Goal: Task Accomplishment & Management: Manage account settings

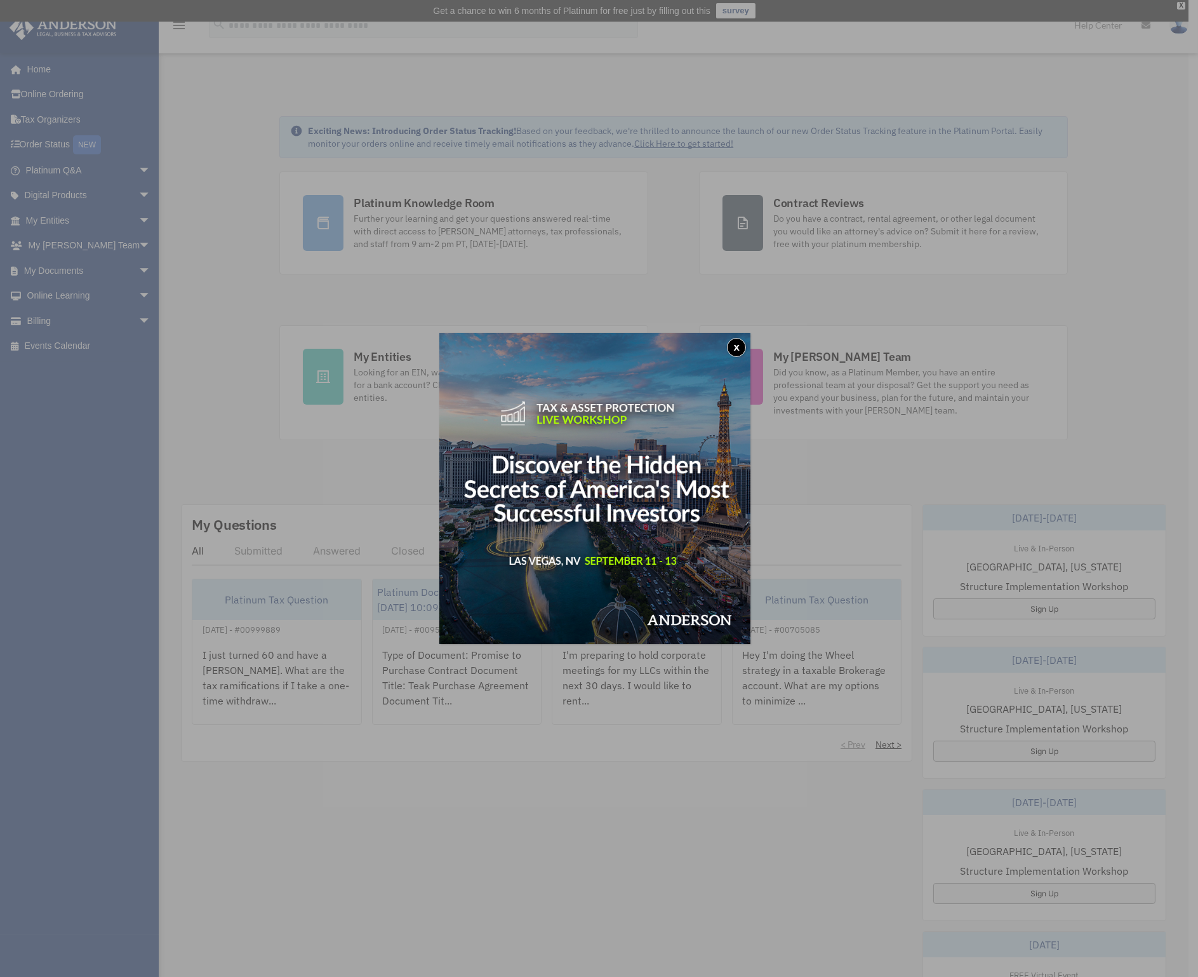
click at [740, 348] on button "x" at bounding box center [736, 347] width 19 height 19
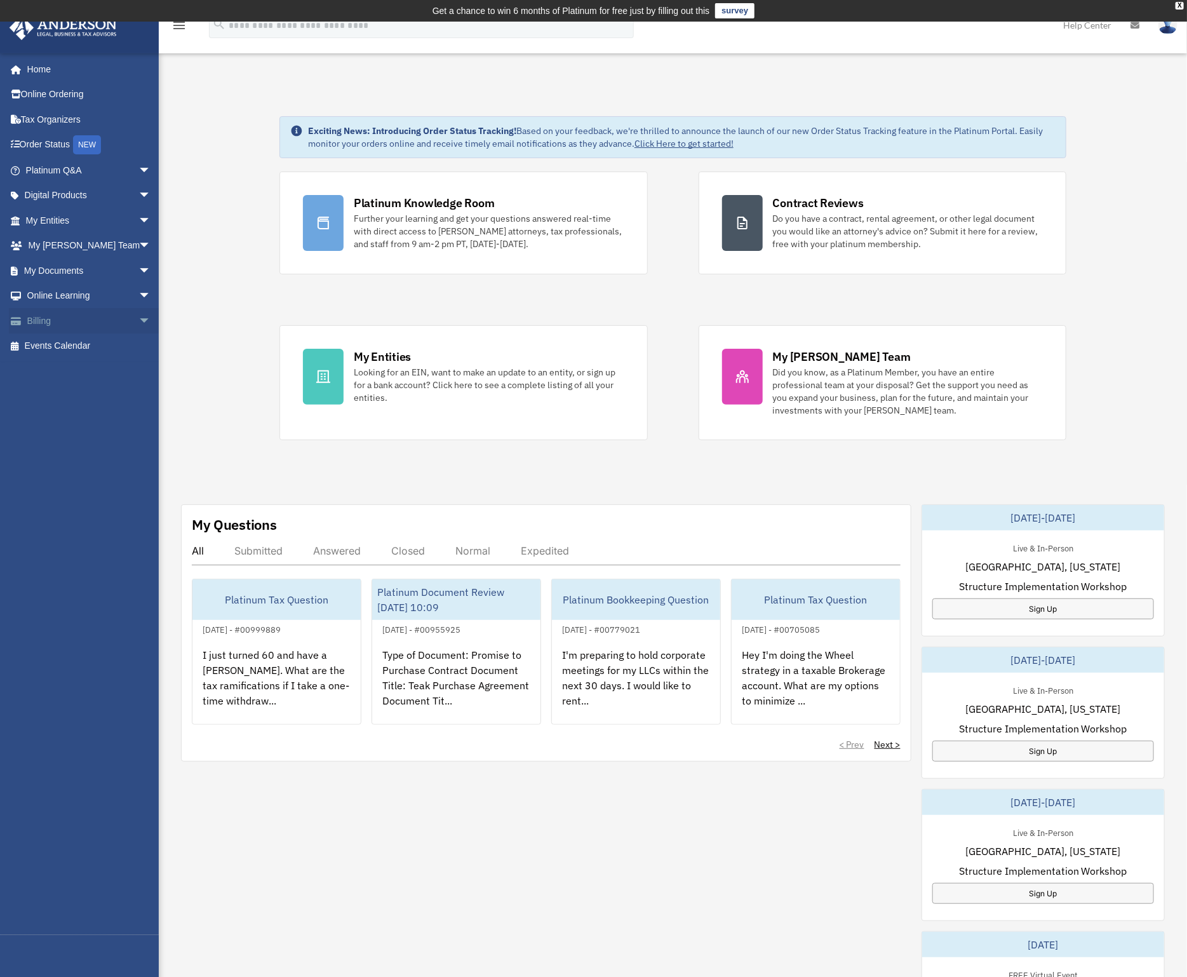
click at [37, 308] on link "Billing arrow_drop_down" at bounding box center [89, 320] width 161 height 25
click at [45, 311] on link "Billing arrow_drop_down" at bounding box center [89, 320] width 161 height 25
click at [50, 319] on link "Billing arrow_drop_down" at bounding box center [89, 320] width 161 height 25
click at [138, 311] on span "arrow_drop_down" at bounding box center [150, 321] width 25 height 26
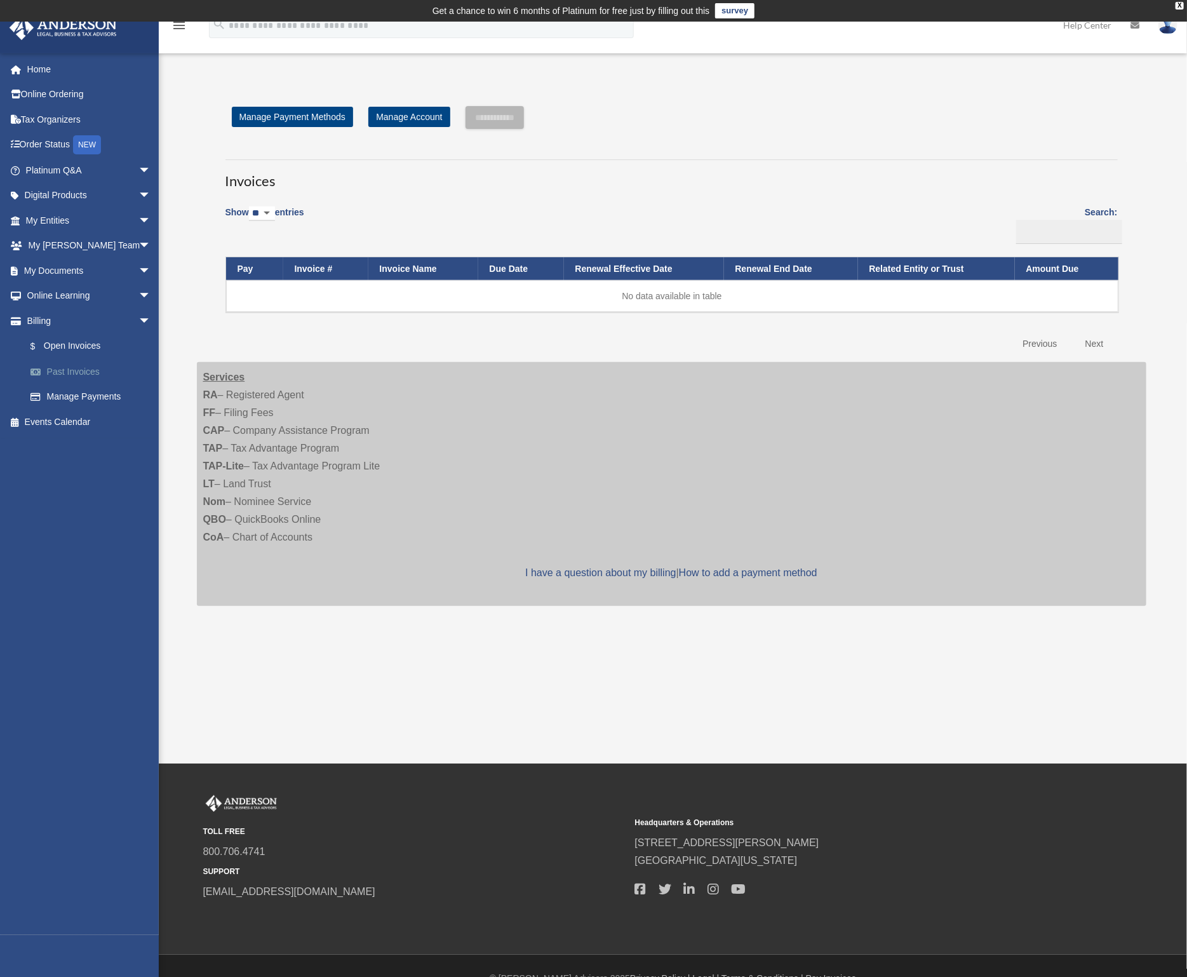
click at [74, 361] on link "Past Invoices" at bounding box center [94, 371] width 152 height 25
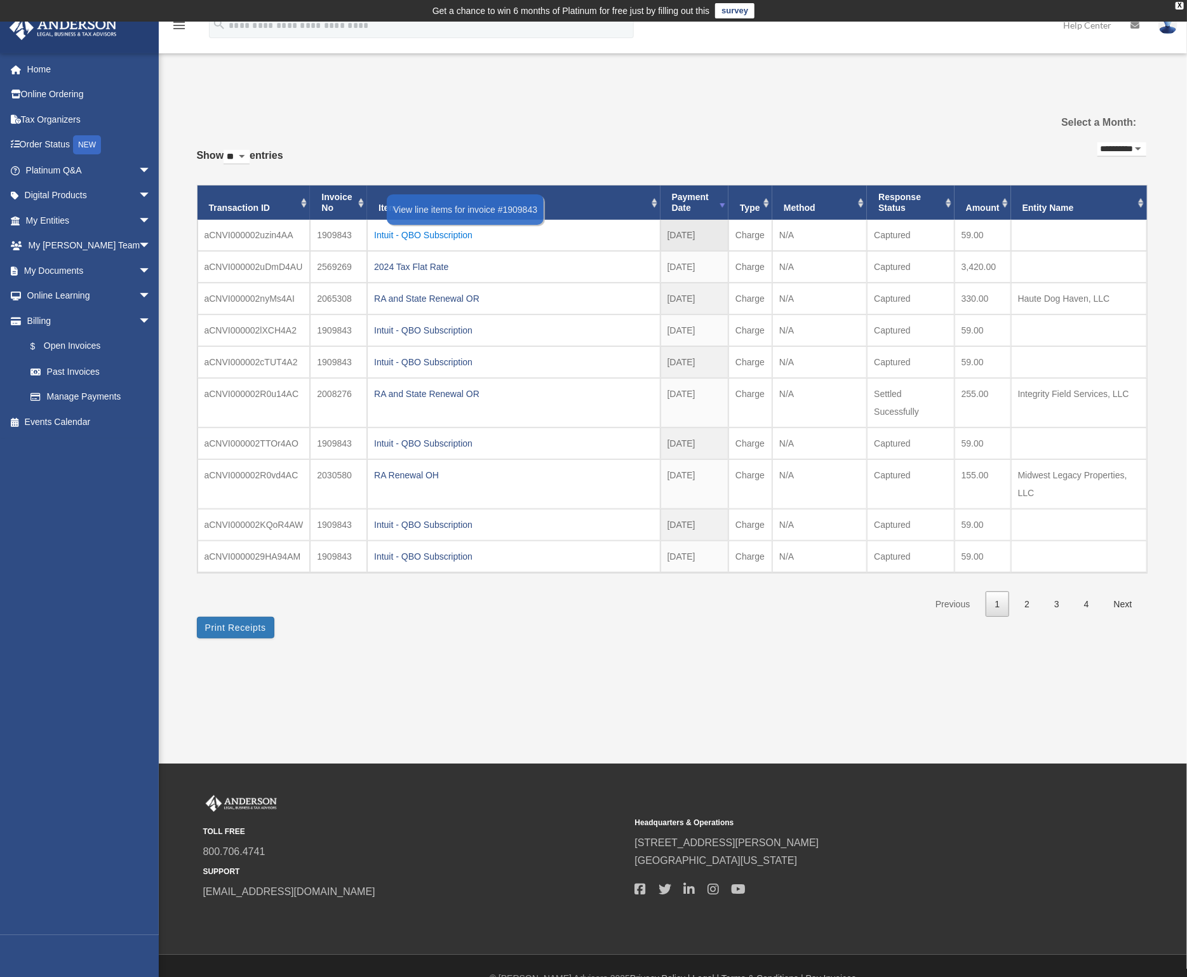
click at [431, 232] on div "Intuit - QBO Subscription" at bounding box center [513, 235] width 279 height 18
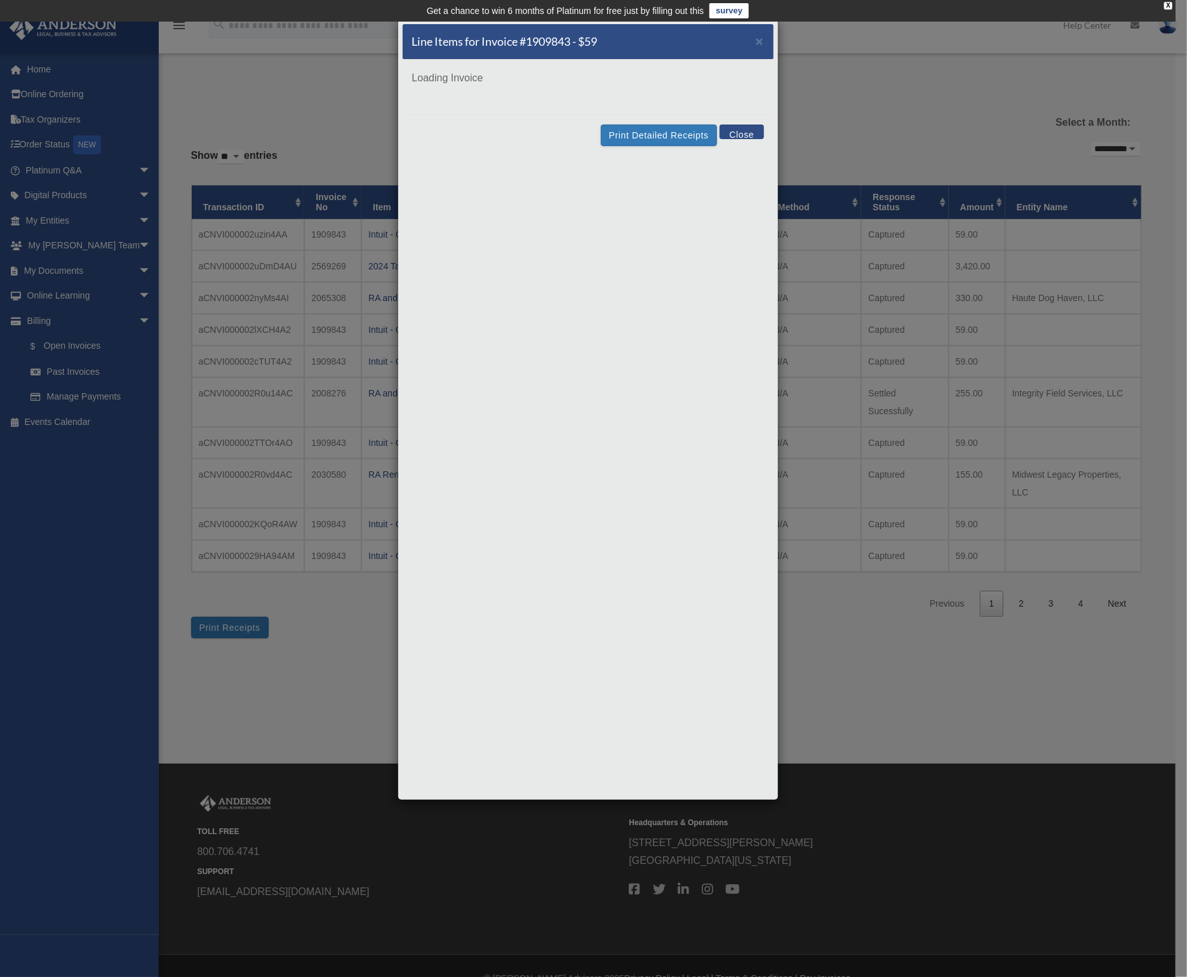
click at [744, 134] on button "Close" at bounding box center [741, 131] width 44 height 15
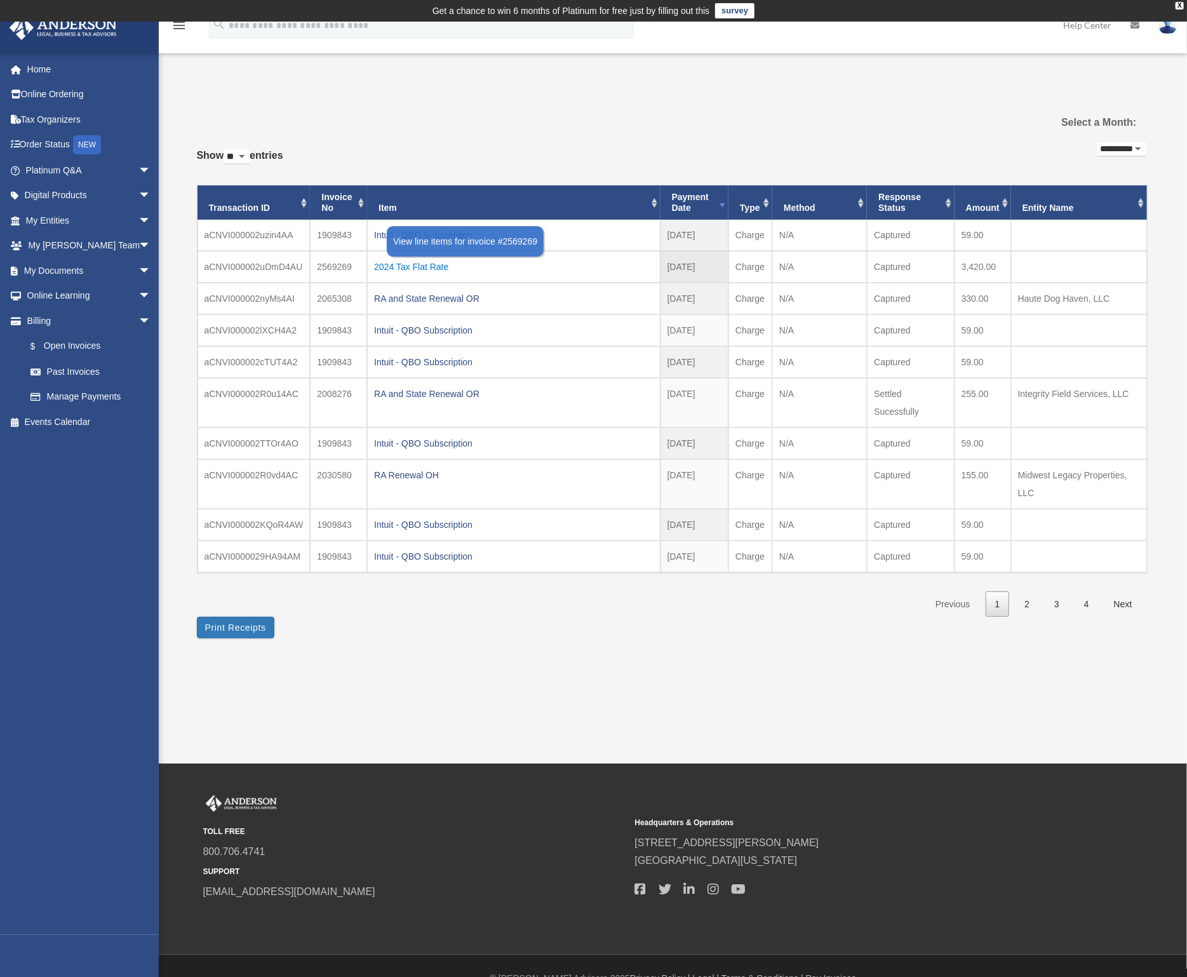
click at [392, 260] on div "2024 Tax Flat Rate" at bounding box center [513, 267] width 279 height 18
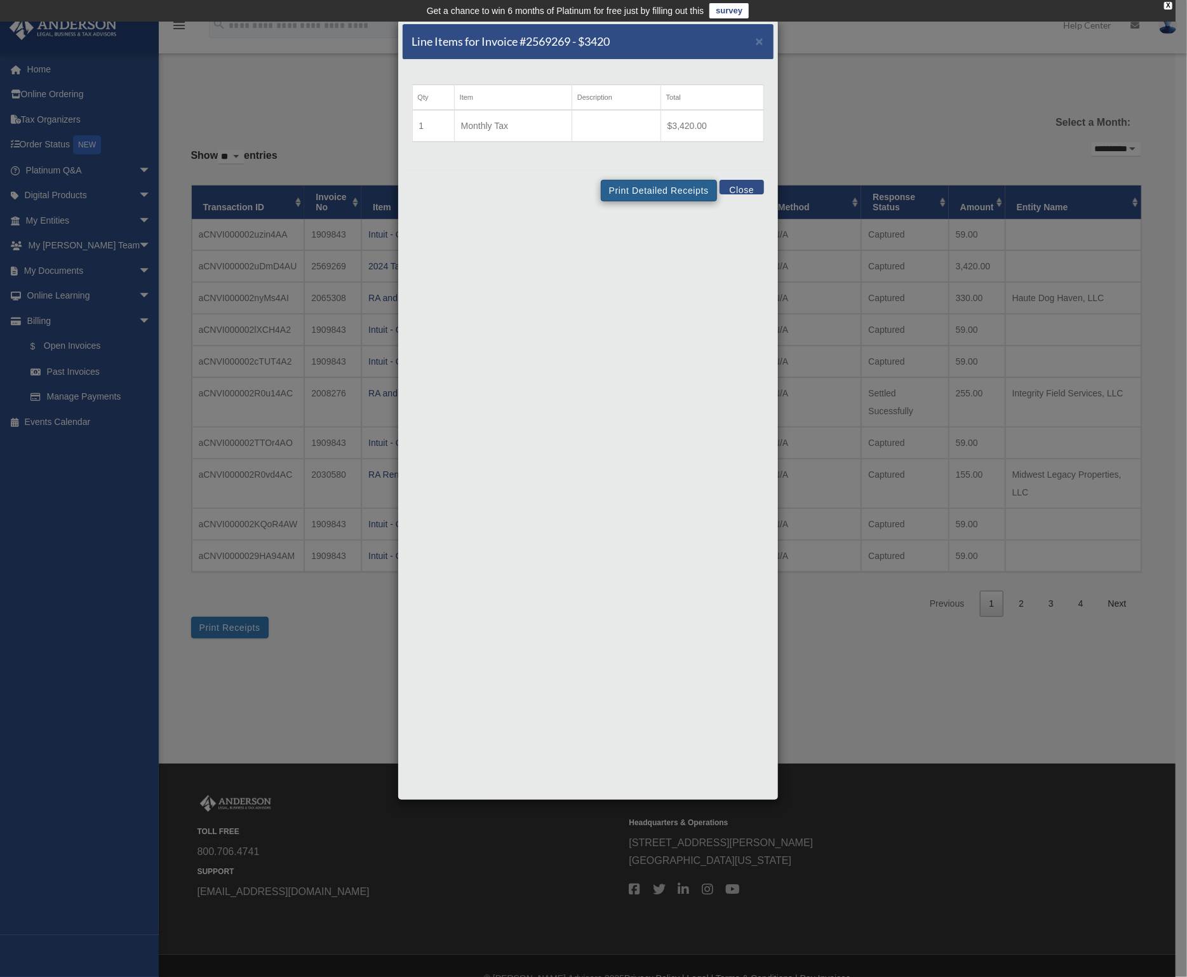
click at [653, 192] on button "Print Detailed Receipts" at bounding box center [659, 191] width 116 height 22
click at [742, 181] on button "Close" at bounding box center [741, 187] width 44 height 15
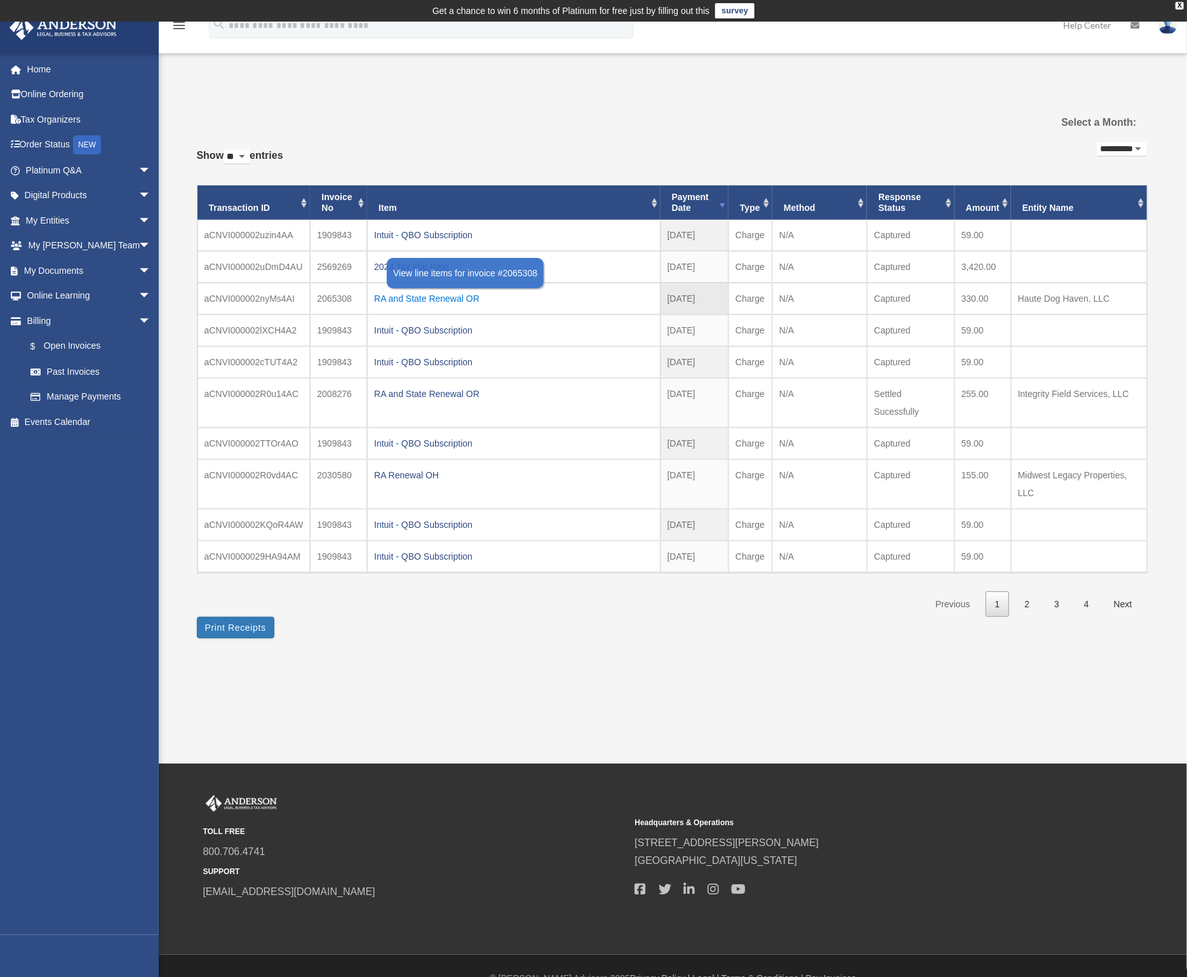
click at [406, 297] on div "RA and State Renewal OR" at bounding box center [513, 299] width 279 height 18
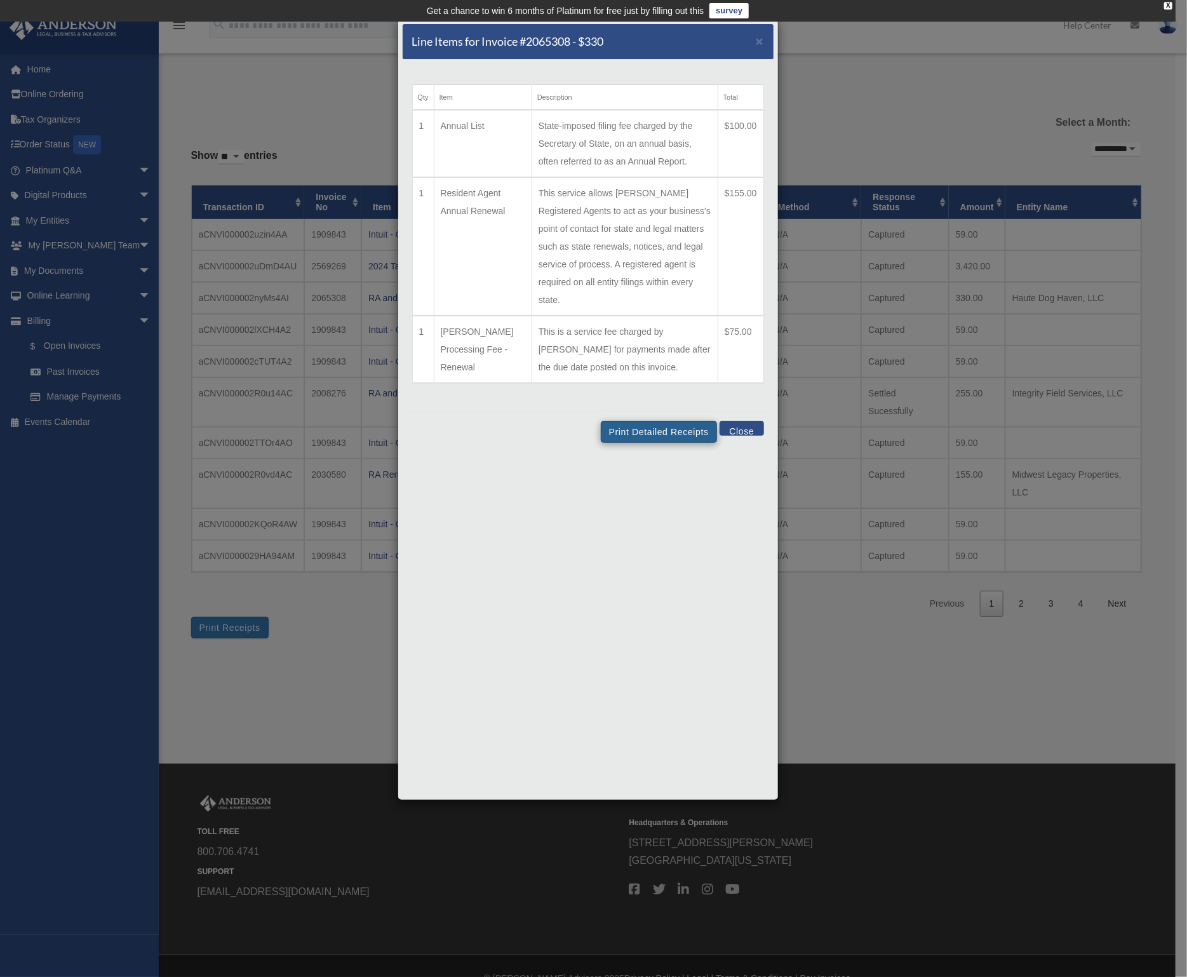
click at [652, 421] on button "Print Detailed Receipts" at bounding box center [659, 432] width 116 height 22
click at [750, 424] on button "Close" at bounding box center [741, 428] width 44 height 15
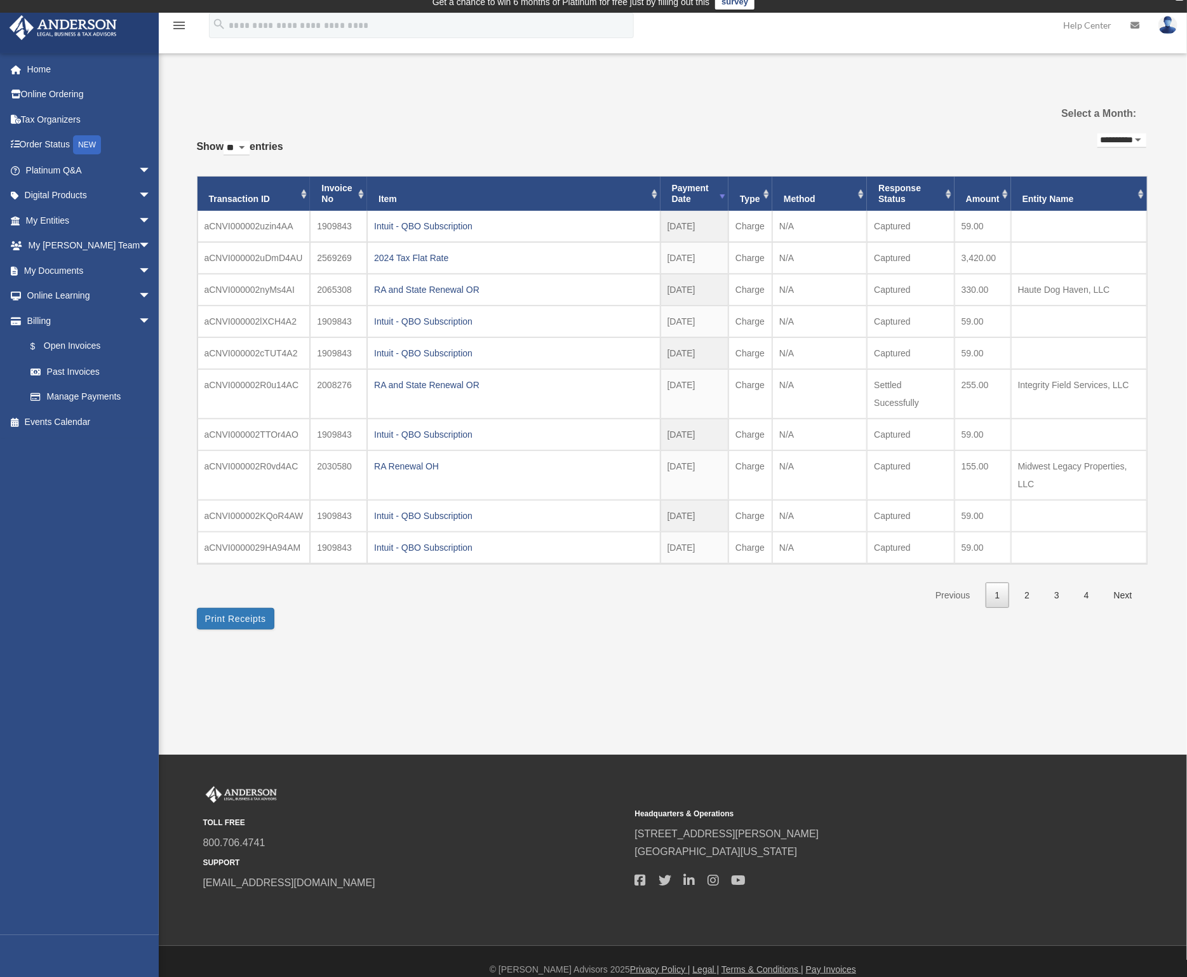
scroll to position [13, 0]
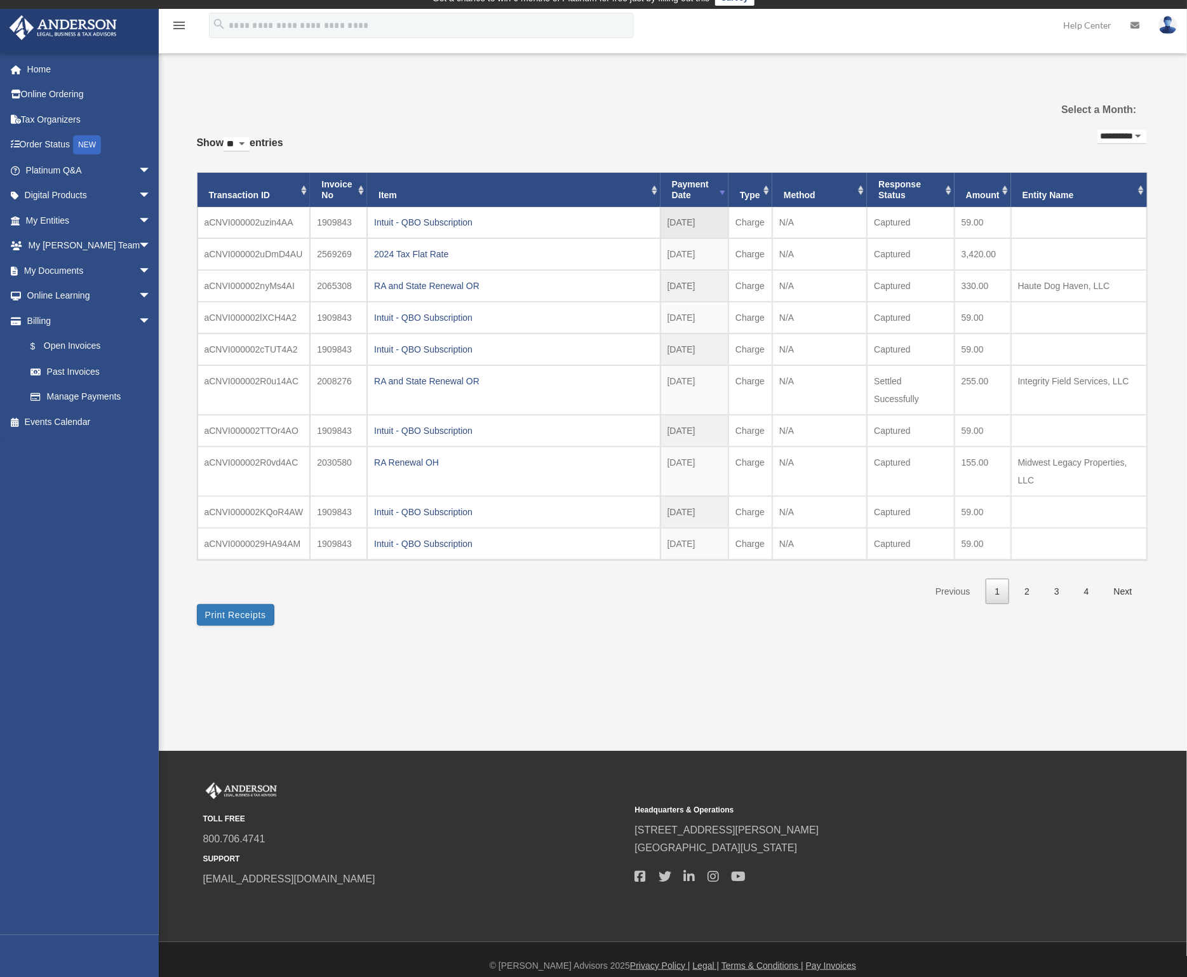
click at [331, 218] on td "1909843" at bounding box center [338, 222] width 57 height 31
click at [269, 221] on td "aCNVI000002uzin4AA" at bounding box center [253, 222] width 113 height 31
click at [399, 219] on div "Intuit - QBO Subscription" at bounding box center [513, 222] width 279 height 18
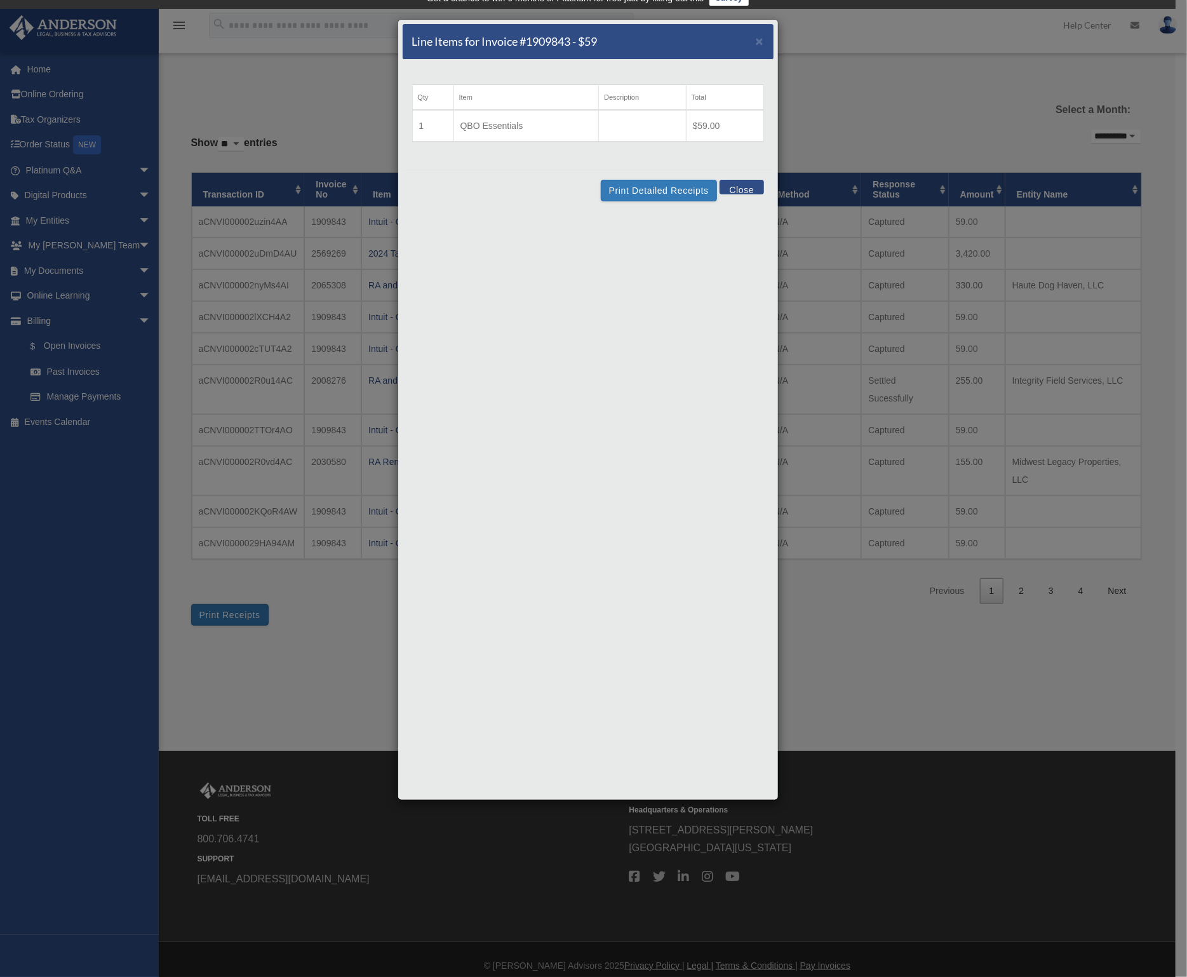
click at [749, 184] on button "Close" at bounding box center [741, 187] width 44 height 15
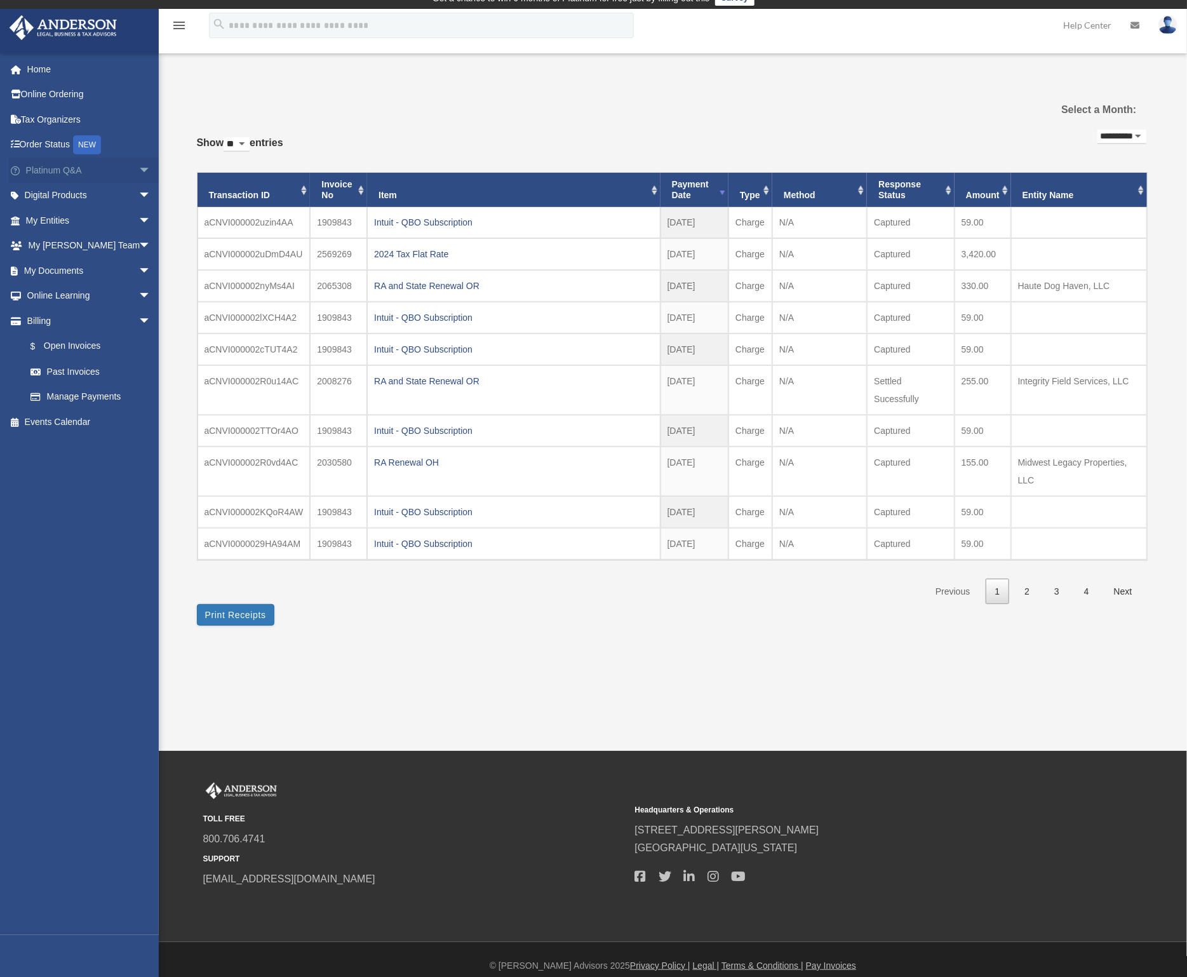
click at [48, 175] on link "Platinum Q&A arrow_drop_down" at bounding box center [89, 169] width 161 height 25
click at [138, 164] on span "arrow_drop_down" at bounding box center [150, 170] width 25 height 26
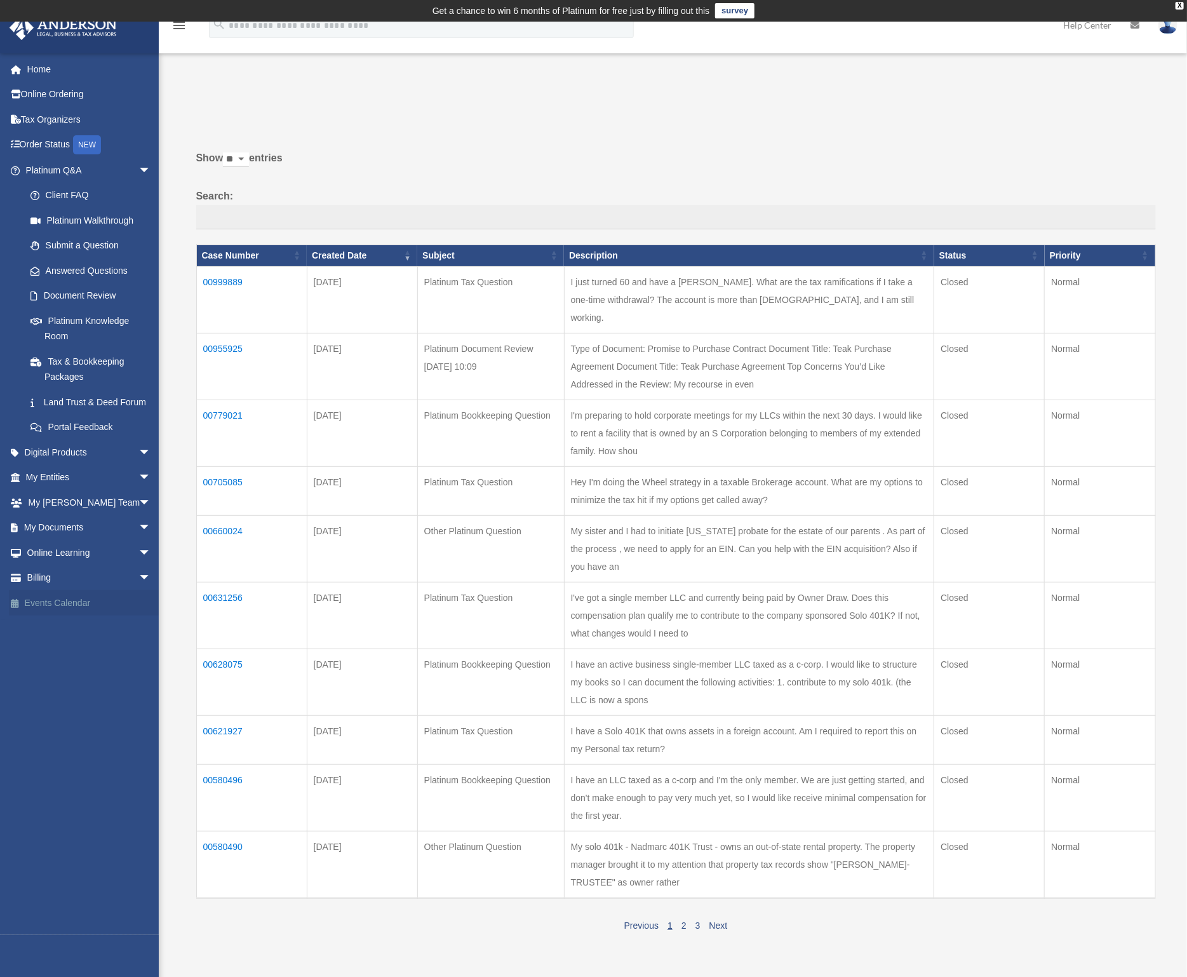
click at [101, 606] on link "Events Calendar" at bounding box center [89, 602] width 161 height 25
click at [68, 606] on link "Events Calendar" at bounding box center [89, 602] width 161 height 25
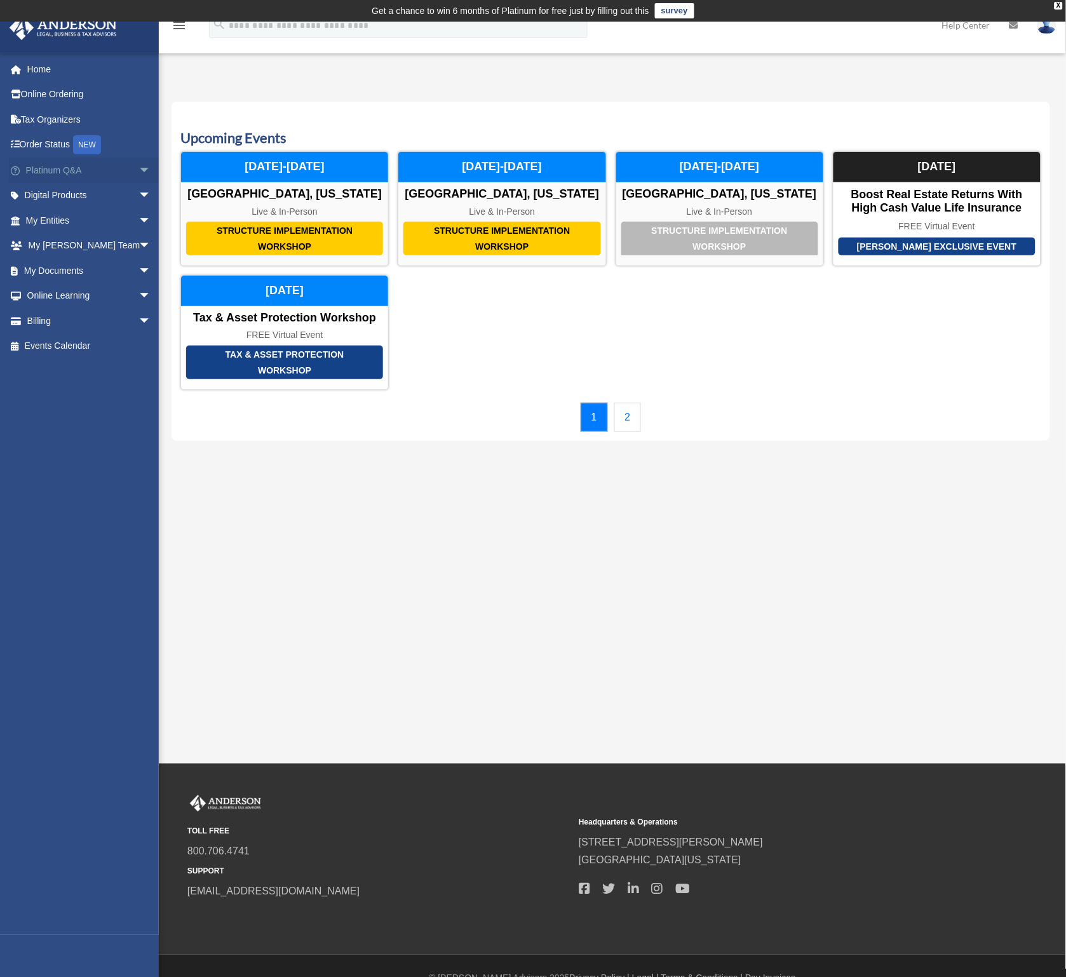
click at [77, 164] on link "Platinum Q&A arrow_drop_down" at bounding box center [89, 169] width 161 height 25
click at [138, 193] on span "arrow_drop_down" at bounding box center [150, 196] width 25 height 26
click at [138, 192] on span "arrow_drop_up" at bounding box center [150, 196] width 25 height 26
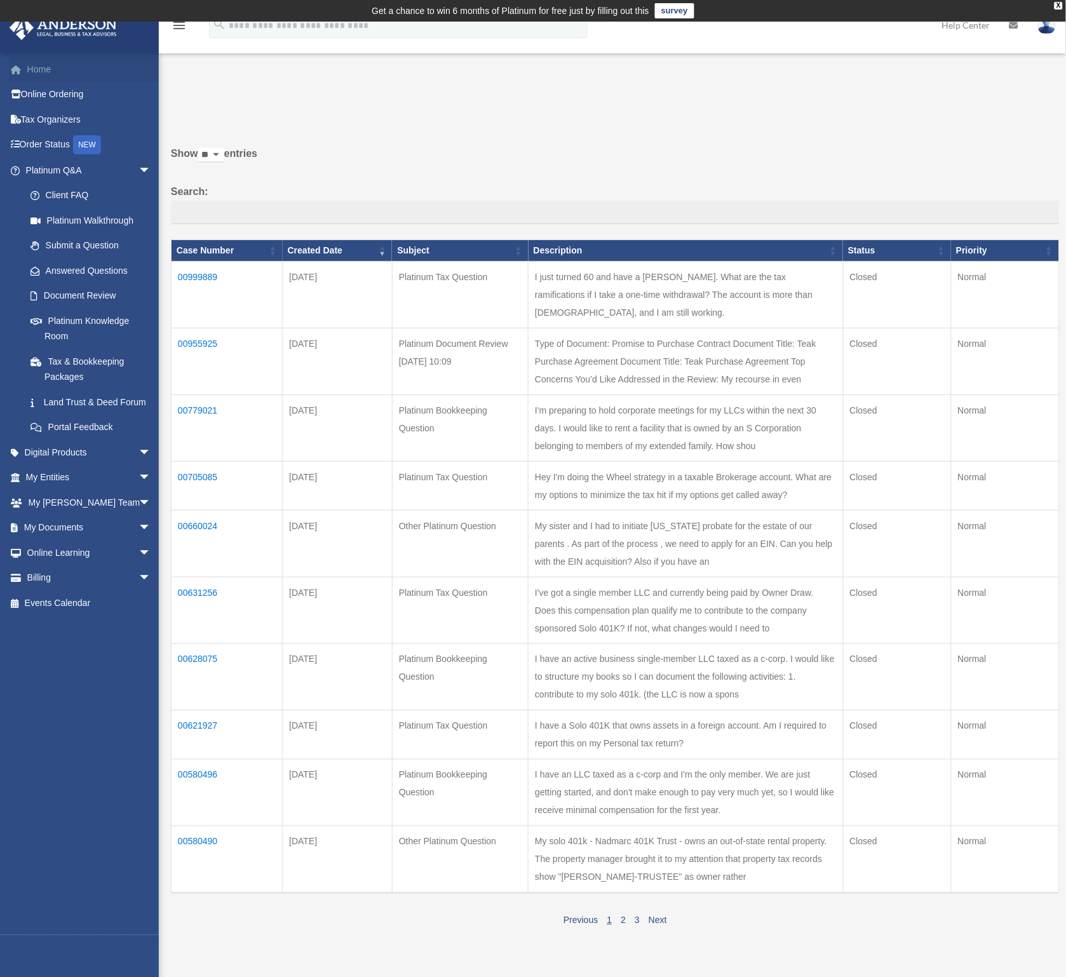
click at [47, 70] on link "Home" at bounding box center [89, 69] width 161 height 25
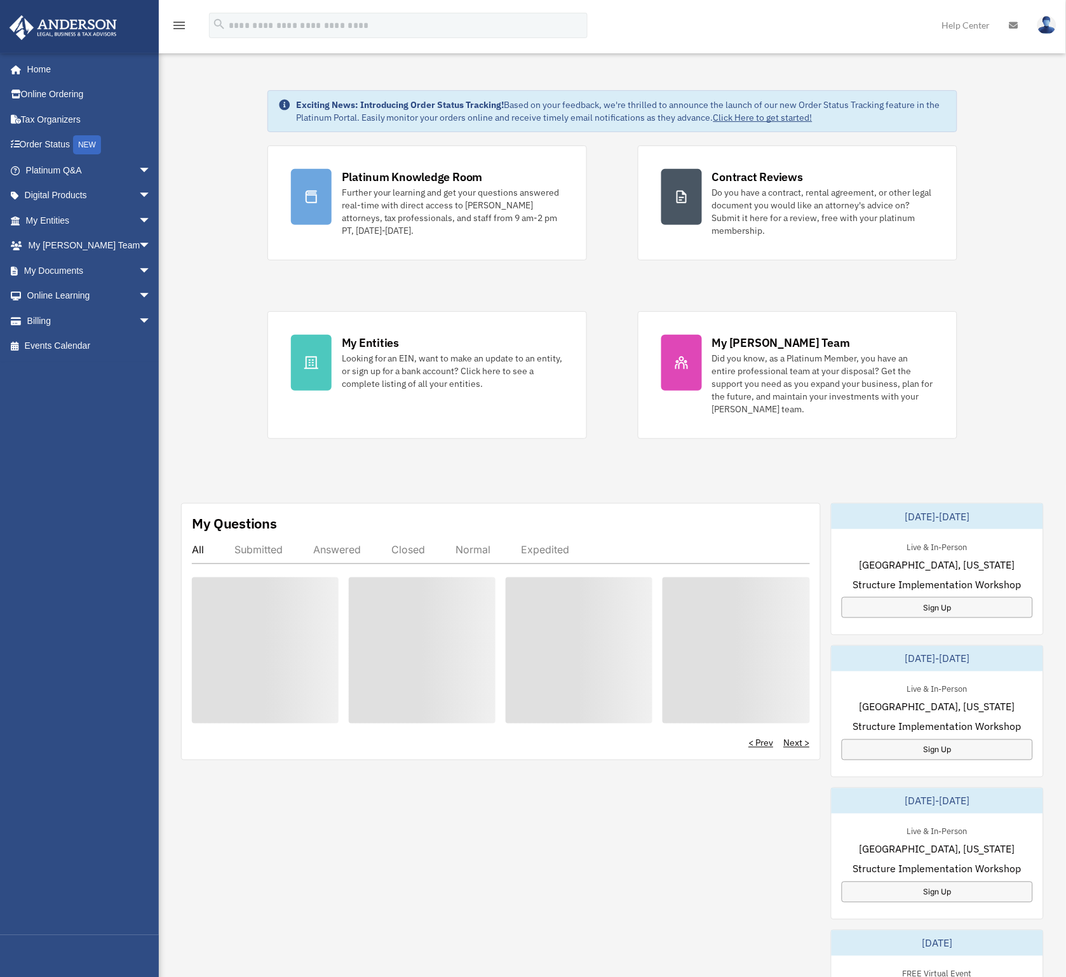
drag, startPoint x: 0, startPoint y: 0, endPoint x: 178, endPoint y: 25, distance: 180.2
click at [178, 25] on icon "menu" at bounding box center [178, 25] width 15 height 15
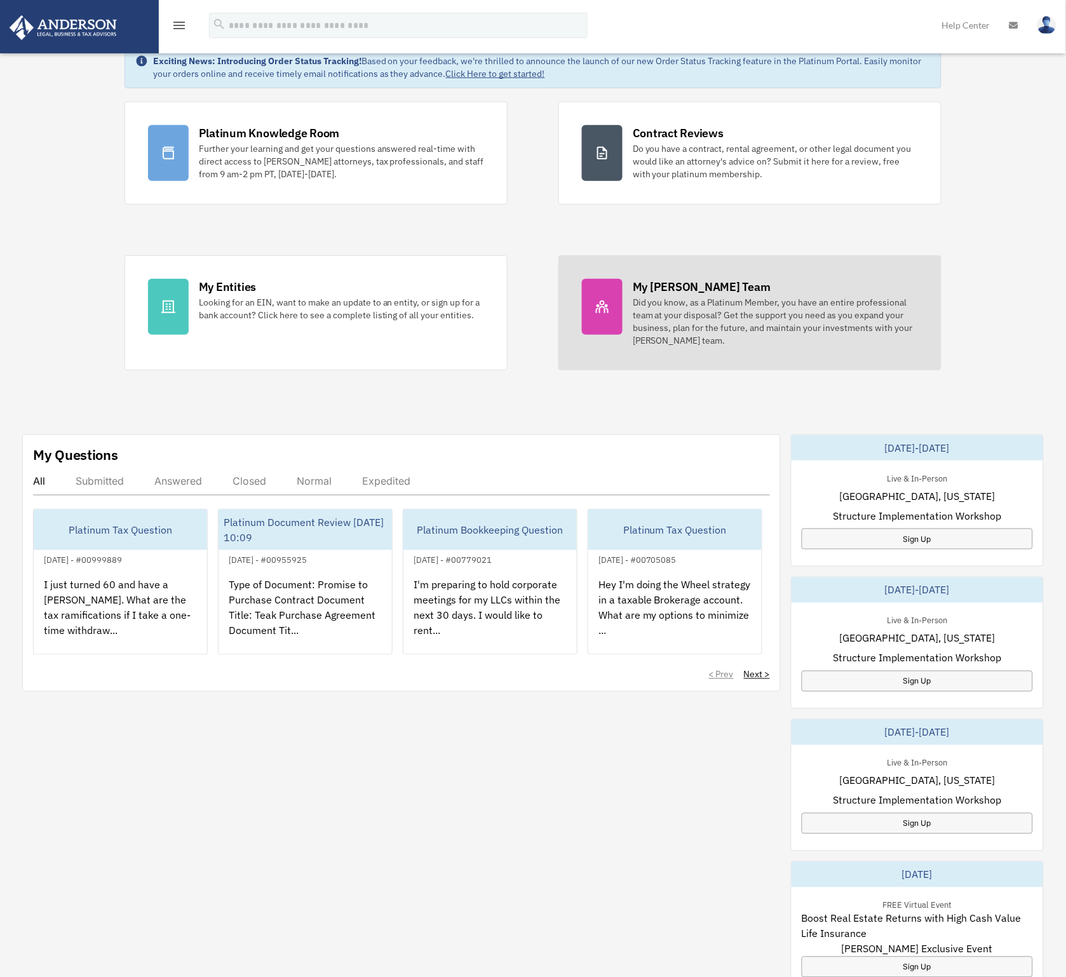
scroll to position [69, 0]
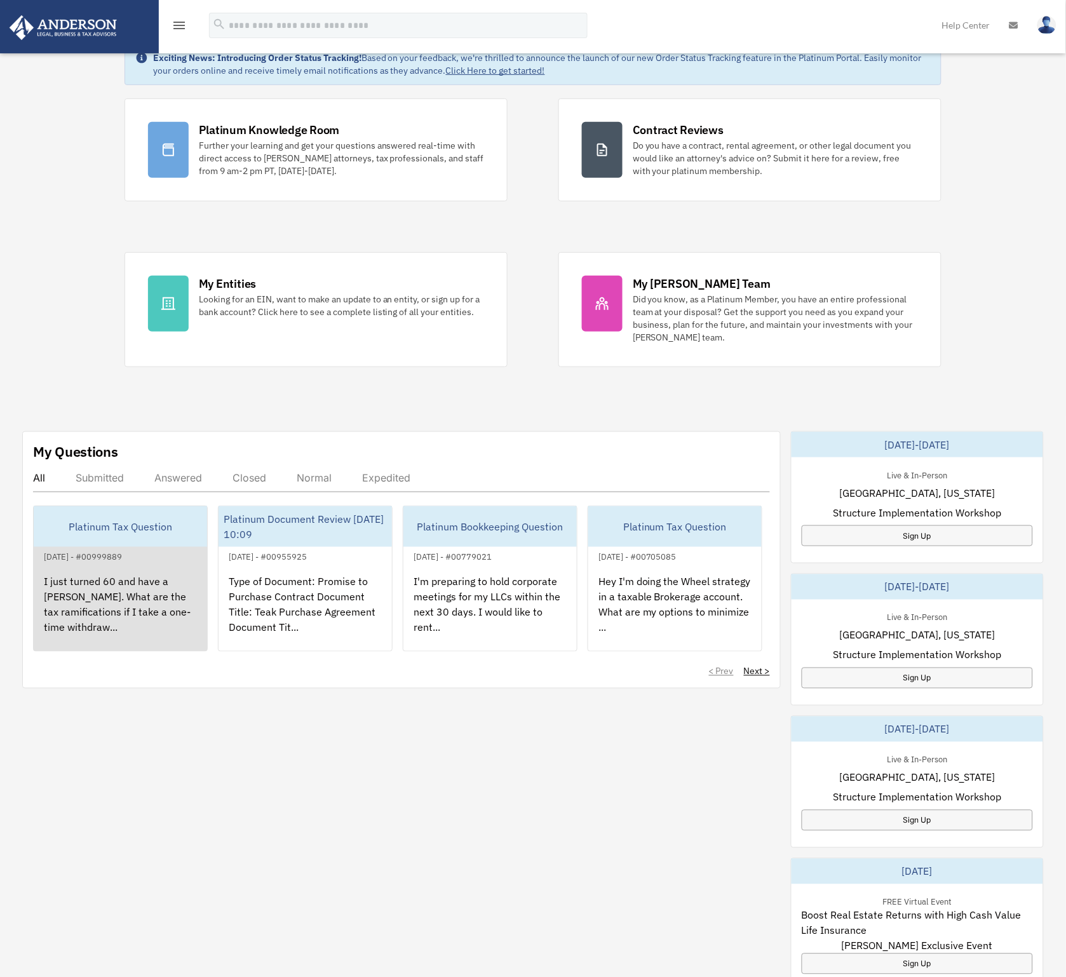
click at [88, 598] on div "I just turned 60 and have a [PERSON_NAME]. What are the tax ramifications if I …" at bounding box center [120, 613] width 173 height 99
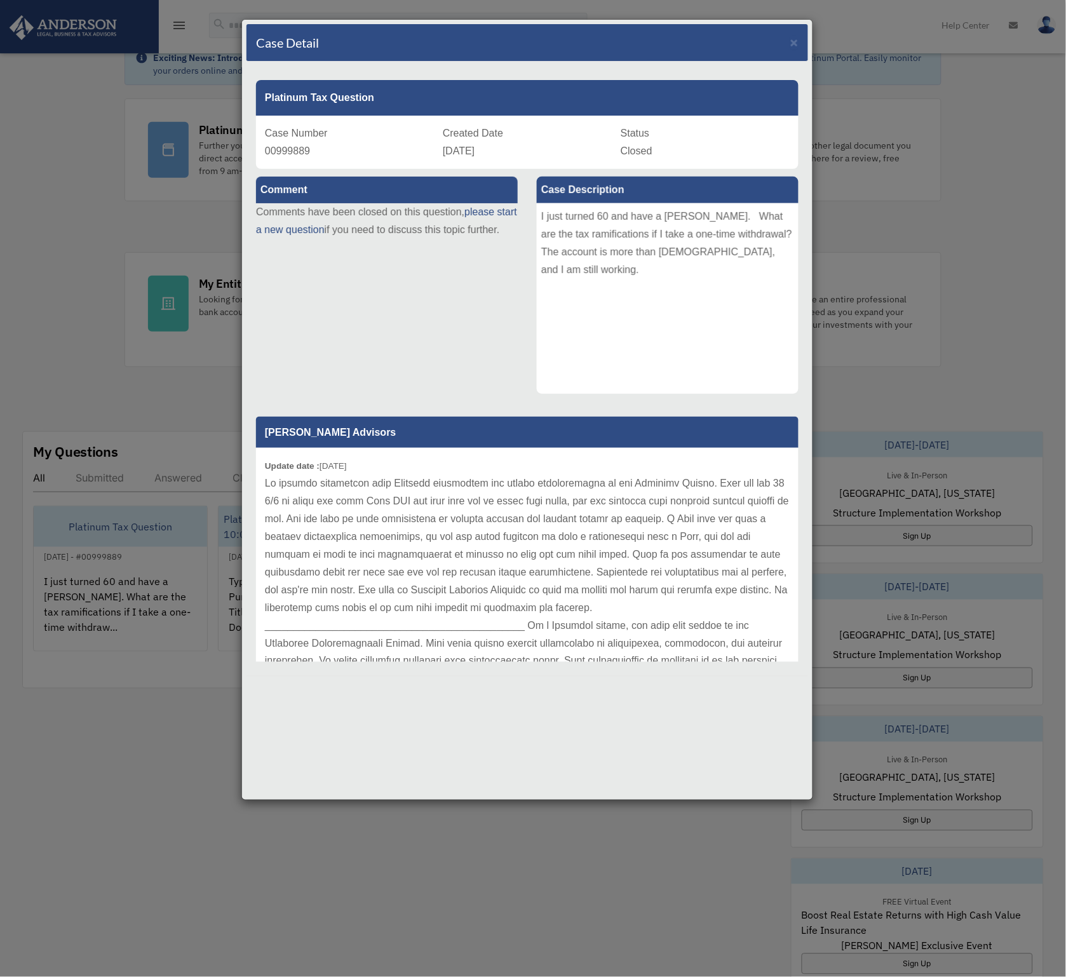
click at [787, 43] on div "Case Detail ×" at bounding box center [526, 42] width 561 height 37
click at [797, 48] on span "×" at bounding box center [794, 42] width 8 height 15
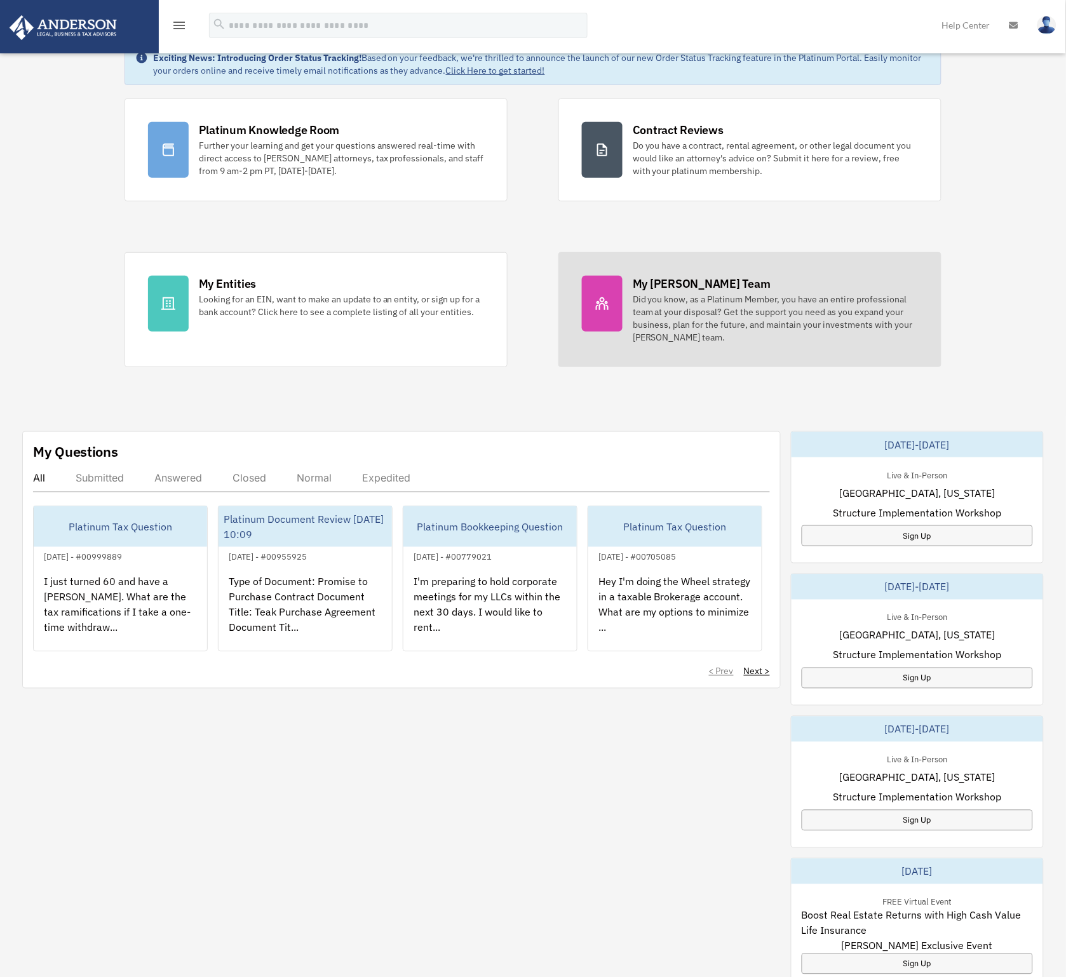
scroll to position [0, 0]
